Goal: Information Seeking & Learning: Learn about a topic

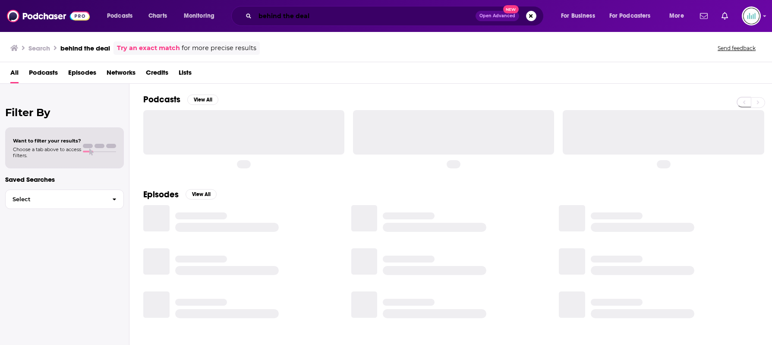
click at [317, 12] on input "behind the deal" at bounding box center [365, 16] width 220 height 14
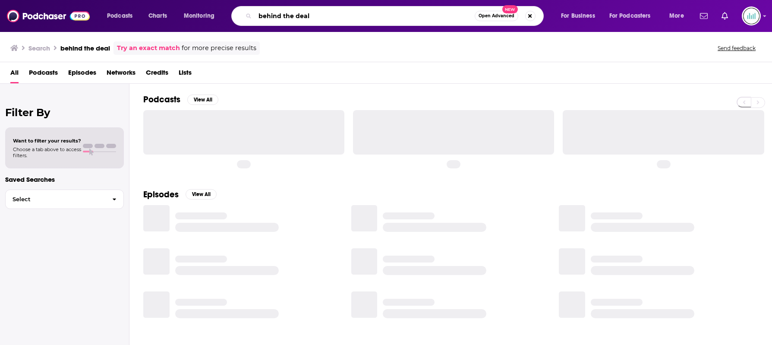
click at [317, 12] on input "behind the deal" at bounding box center [365, 16] width 220 height 14
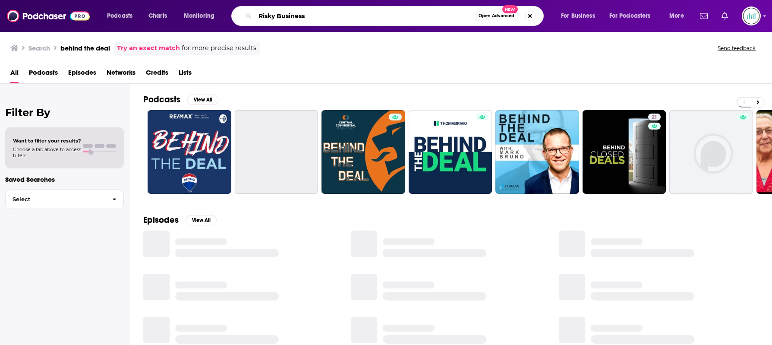
type input "Risky Business"
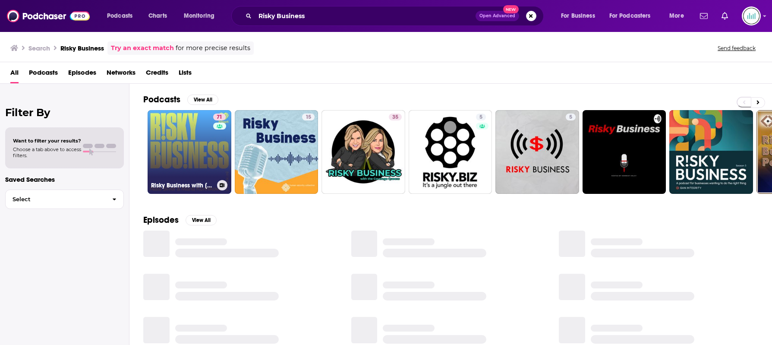
click at [189, 143] on link "71 Risky Business with [PERSON_NAME] and [PERSON_NAME]" at bounding box center [190, 152] width 84 height 84
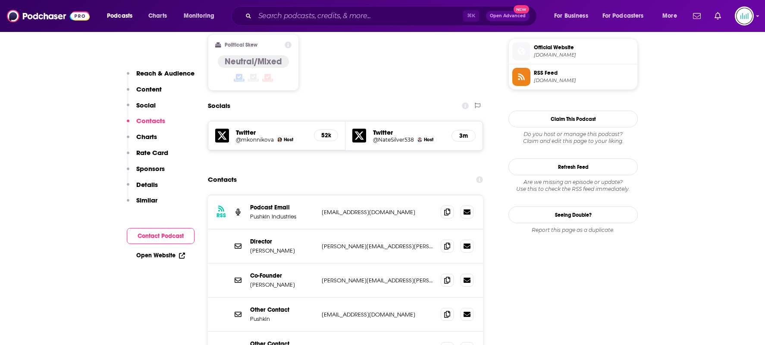
scroll to position [648, 0]
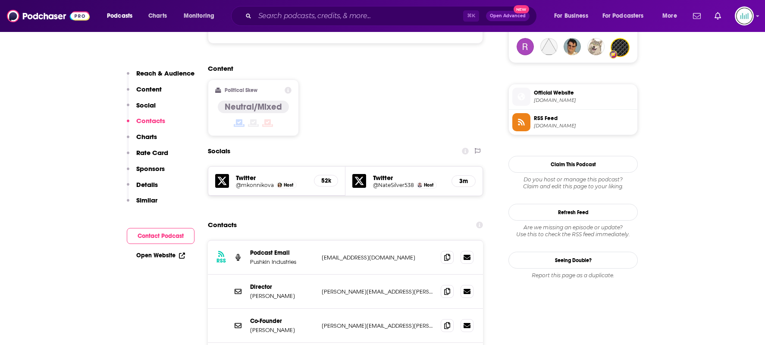
click at [563, 126] on span "[DOMAIN_NAME]" at bounding box center [584, 126] width 100 height 6
